Goal: Navigation & Orientation: Find specific page/section

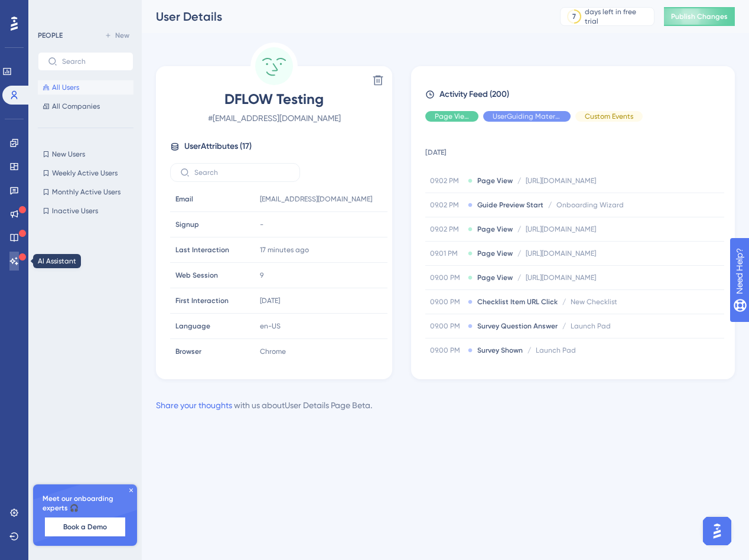
click at [10, 264] on icon at bounding box center [13, 260] width 9 height 9
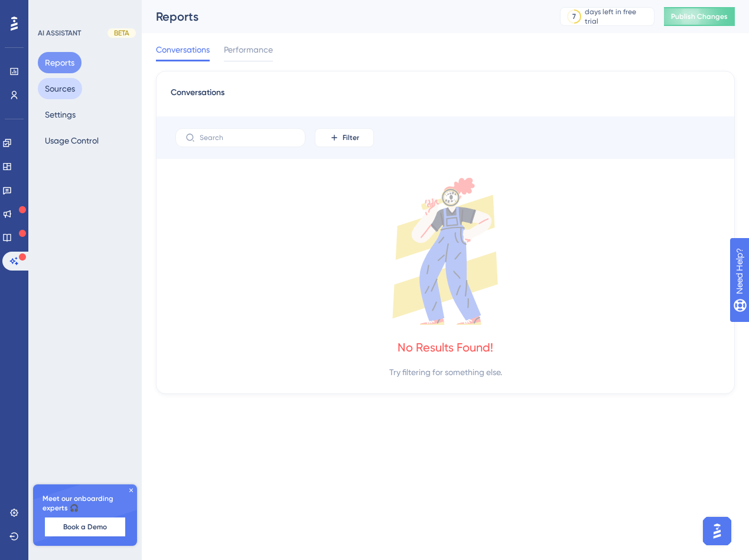
click at [68, 89] on button "Sources" at bounding box center [60, 88] width 44 height 21
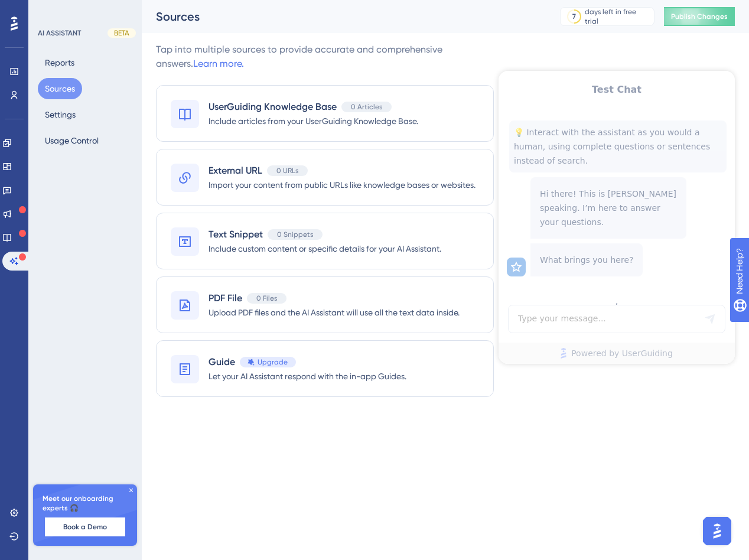
click at [67, 126] on div "Reports Sources Settings Usage Control" at bounding box center [86, 101] width 96 height 99
click at [12, 508] on icon at bounding box center [13, 512] width 9 height 9
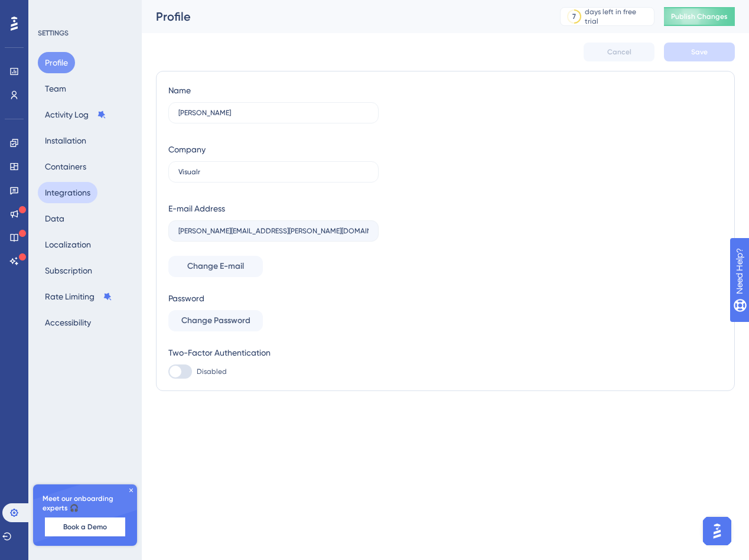
click at [61, 193] on button "Integrations" at bounding box center [68, 192] width 60 height 21
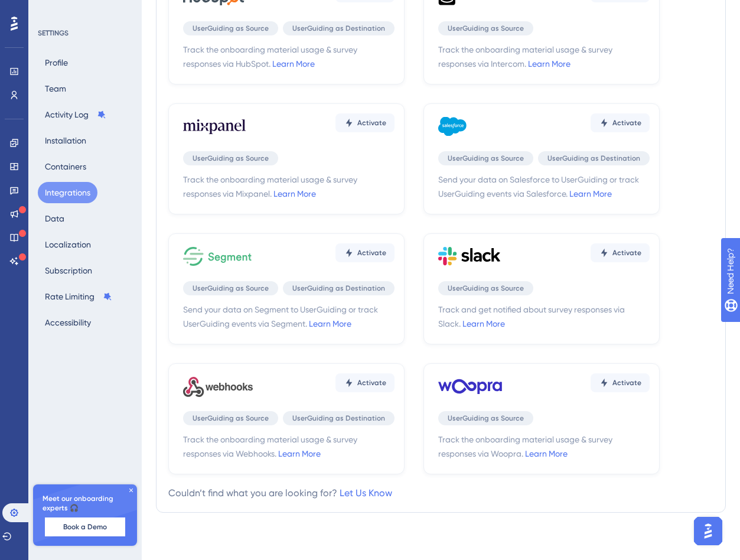
scroll to position [246, 0]
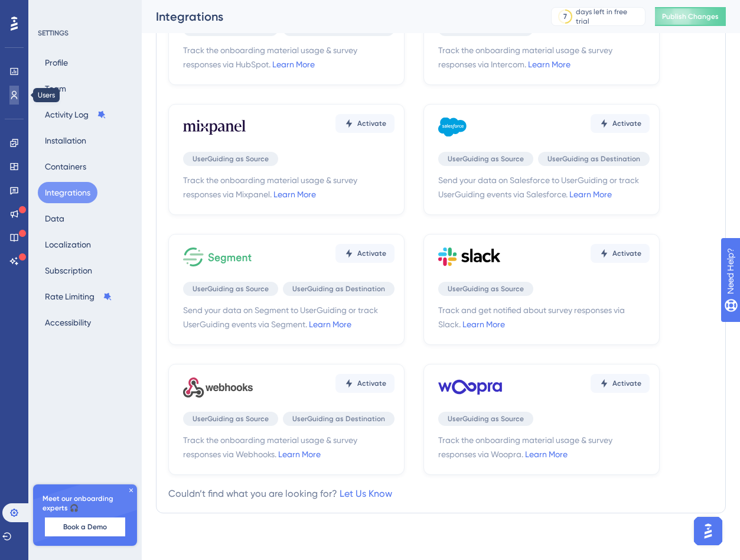
click at [14, 93] on icon at bounding box center [13, 94] width 9 height 9
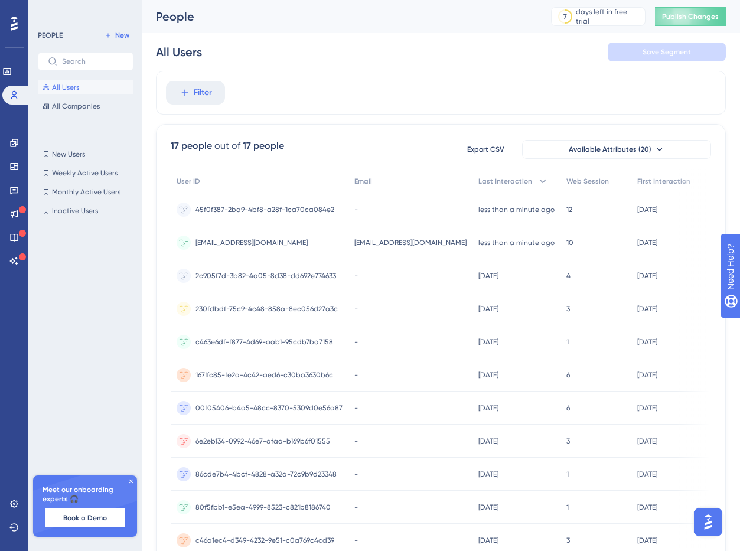
click at [298, 242] on span "[EMAIL_ADDRESS][DOMAIN_NAME]" at bounding box center [252, 242] width 112 height 9
